Goal: Navigation & Orientation: Find specific page/section

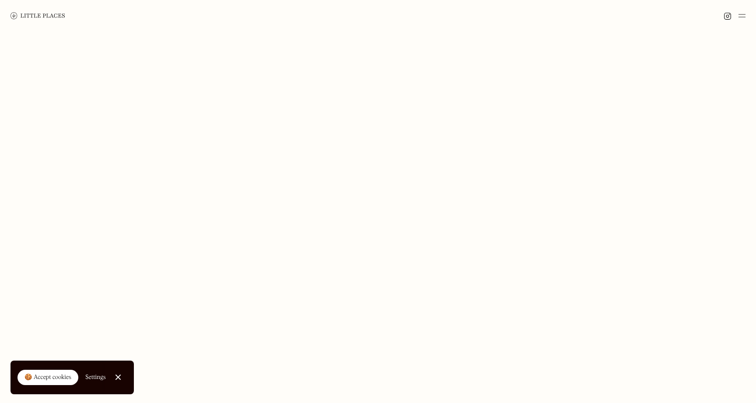
click at [30, 19] on img at bounding box center [37, 15] width 55 height 7
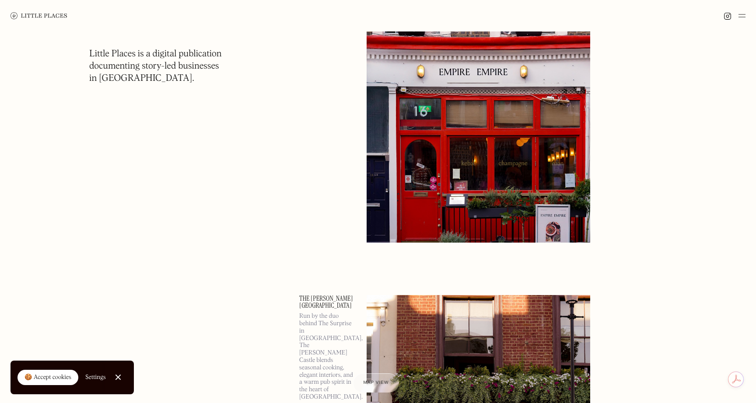
scroll to position [3143, 0]
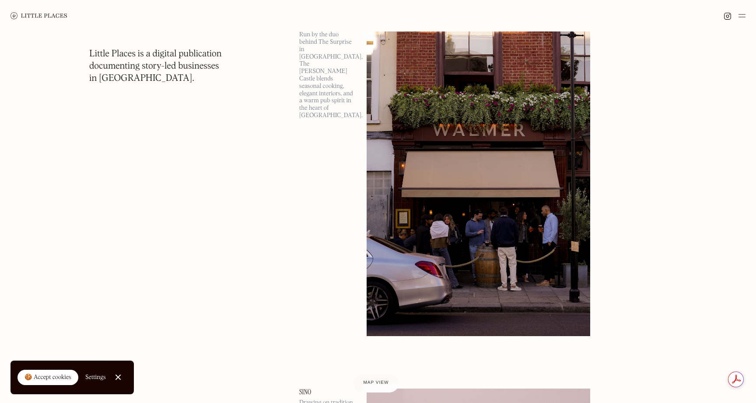
click at [741, 18] on img at bounding box center [741, 15] width 7 height 10
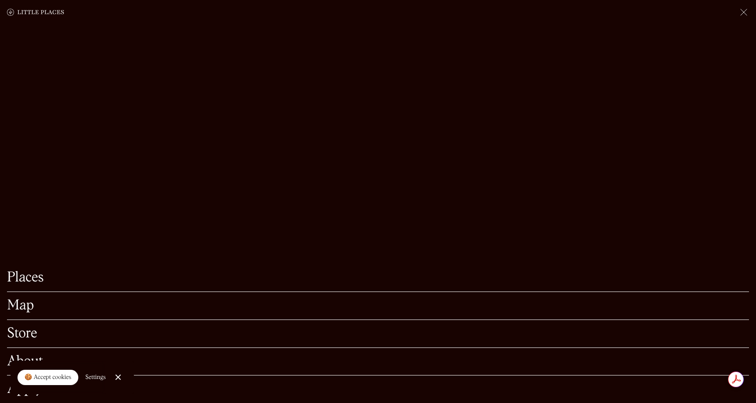
click at [17, 339] on link "Store" at bounding box center [378, 334] width 742 height 14
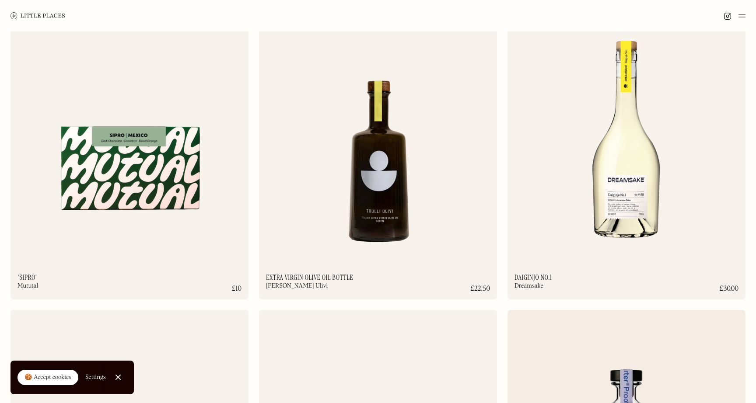
scroll to position [1032, 0]
